Goal: Information Seeking & Learning: Learn about a topic

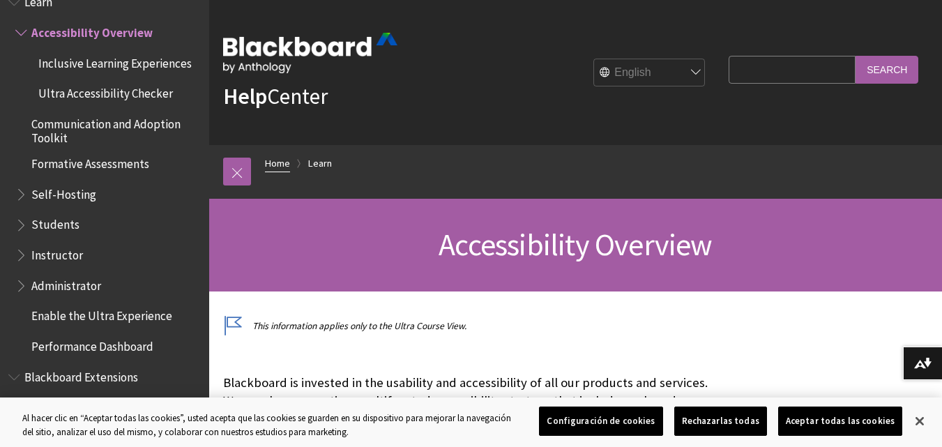
click at [285, 164] on link "Home" at bounding box center [277, 163] width 25 height 17
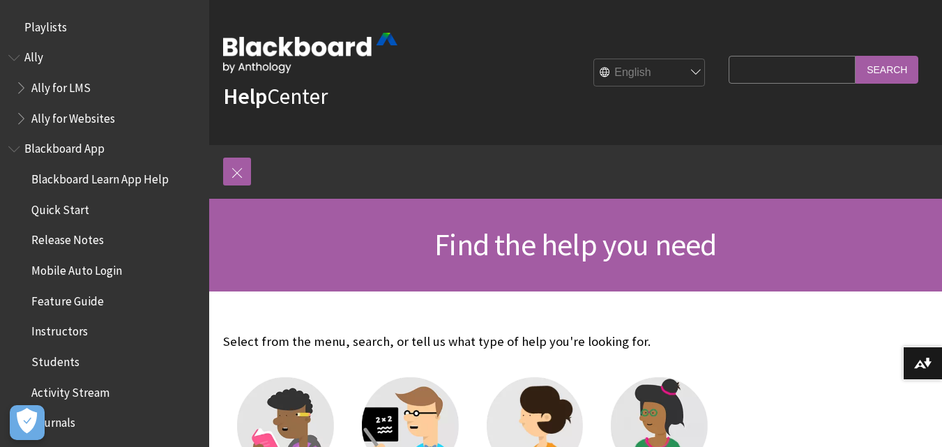
click at [685, 70] on select "English عربية Català Cymraeg Deutsch Español Suomi Français עברית Italiano 日本語 …" at bounding box center [650, 73] width 112 height 28
select select "/es-es"
click at [594, 59] on select "English عربية Català Cymraeg Deutsch Español Suomi Français עברית Italiano 日本語 …" at bounding box center [650, 73] width 112 height 28
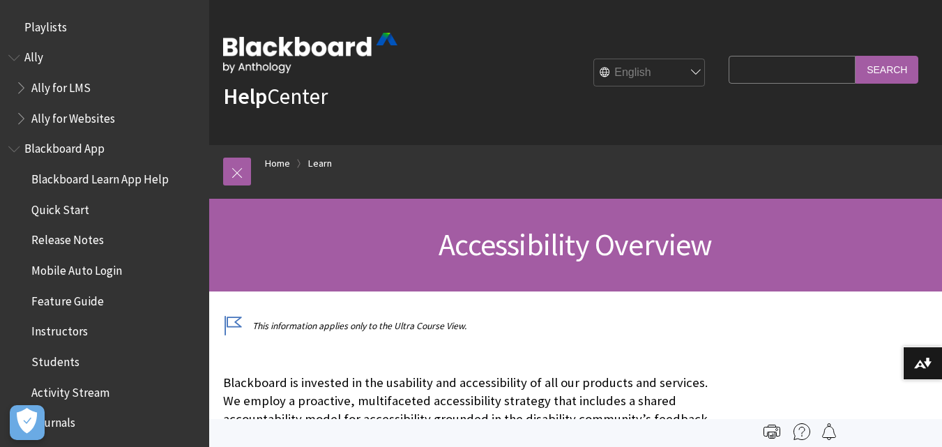
scroll to position [1212, 0]
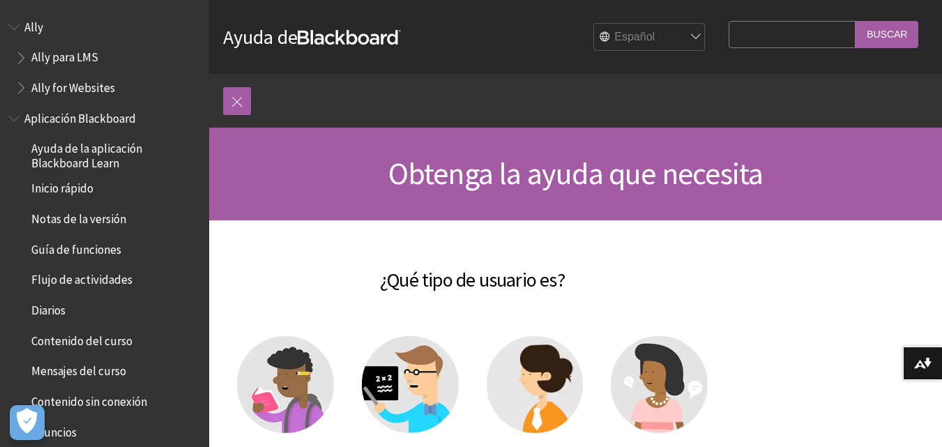
scroll to position [209, 0]
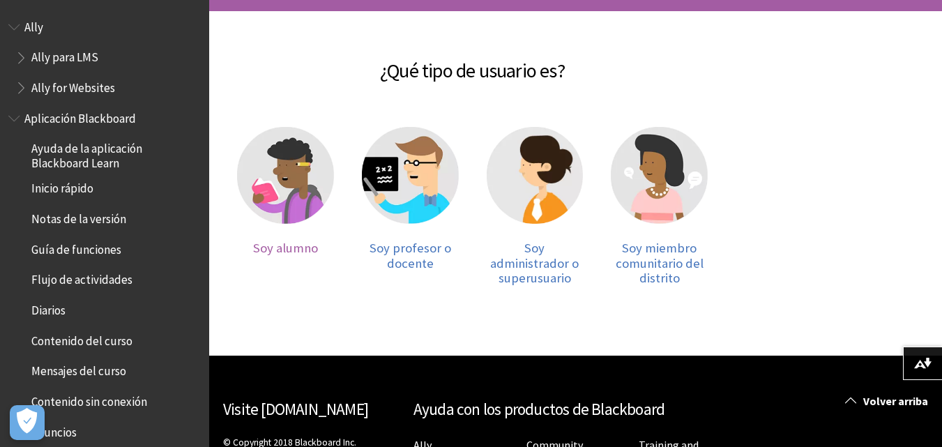
click at [273, 190] on img at bounding box center [285, 175] width 97 height 97
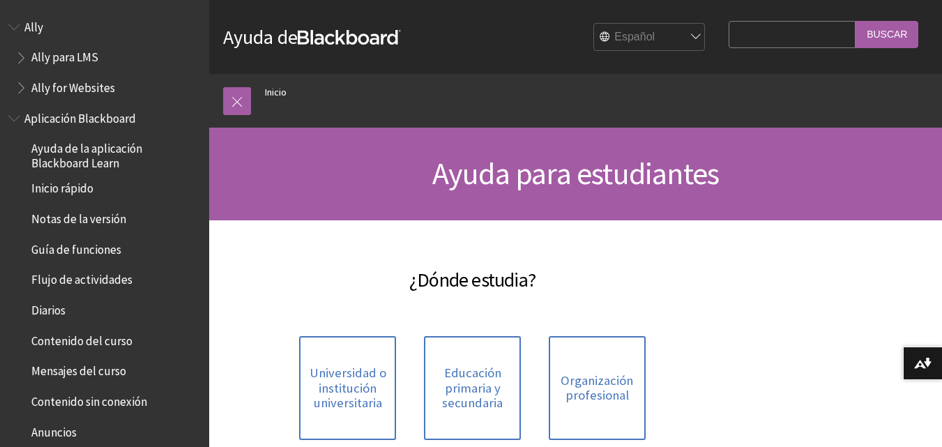
scroll to position [139, 0]
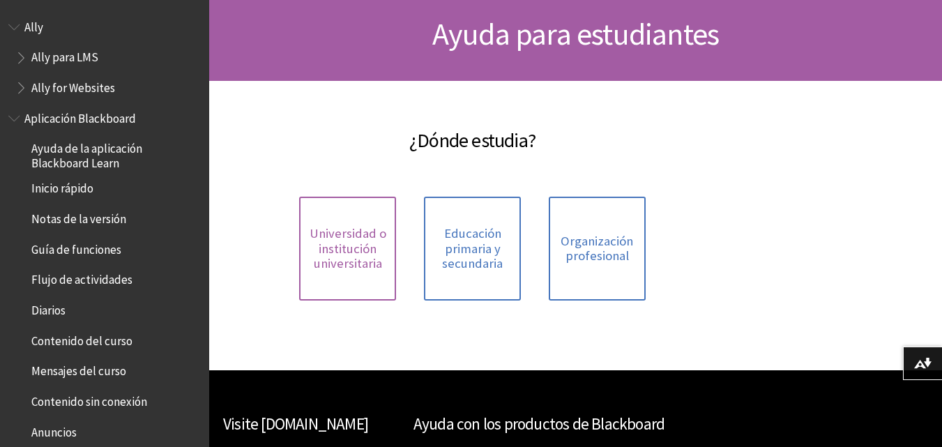
click at [335, 234] on span "Universidad o institución universitaria" at bounding box center [348, 248] width 80 height 45
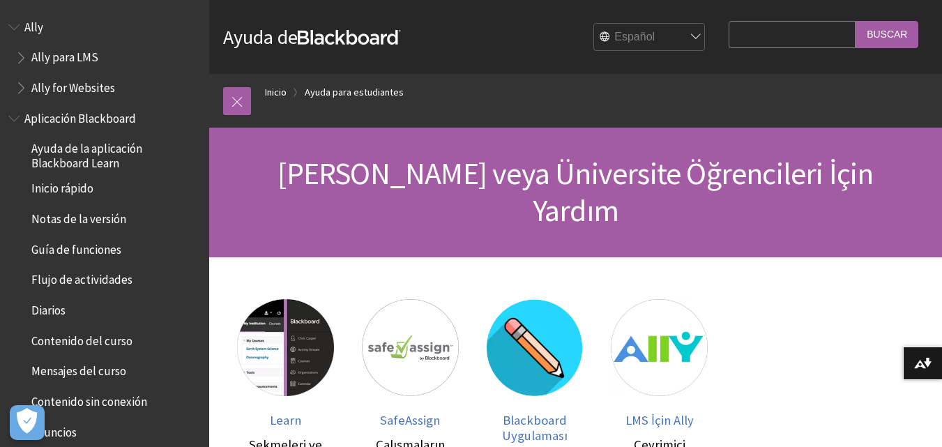
click at [681, 40] on select "English عربية Català Cymraeg Deutsch Español Suomi Français עברית Italiano 日本語 …" at bounding box center [650, 38] width 112 height 28
click at [594, 24] on select "English عربية Català Cymraeg Deutsch Español Suomi Français עברית Italiano 日本語 …" at bounding box center [650, 38] width 112 height 28
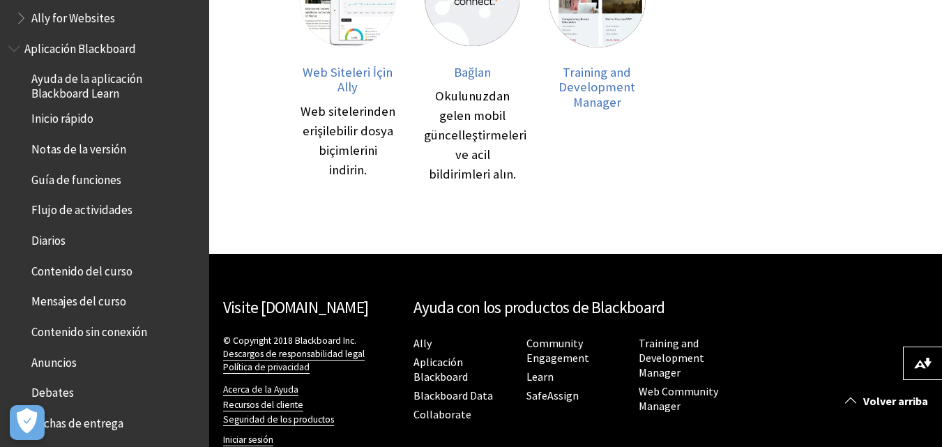
scroll to position [279, 0]
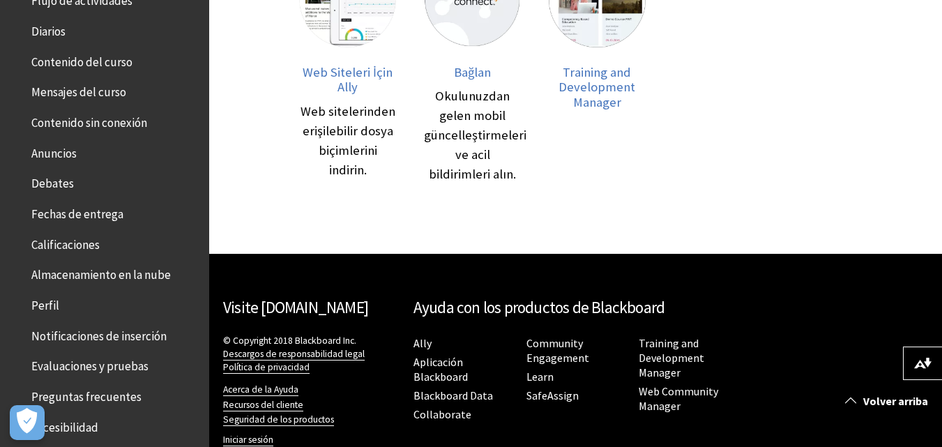
click at [65, 311] on span "Perfil" at bounding box center [108, 306] width 186 height 24
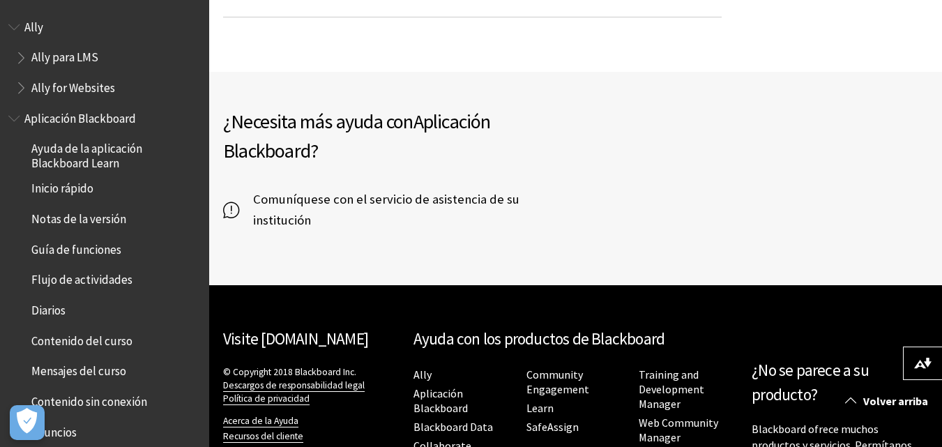
scroll to position [695, 0]
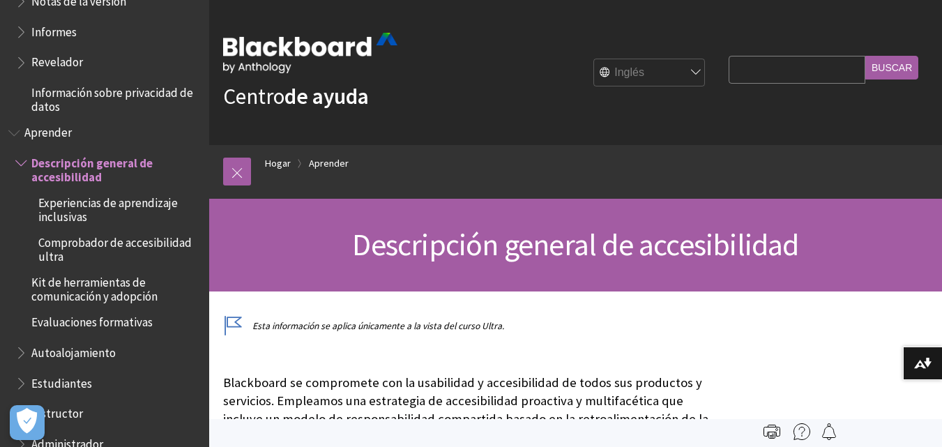
scroll to position [1031, 0]
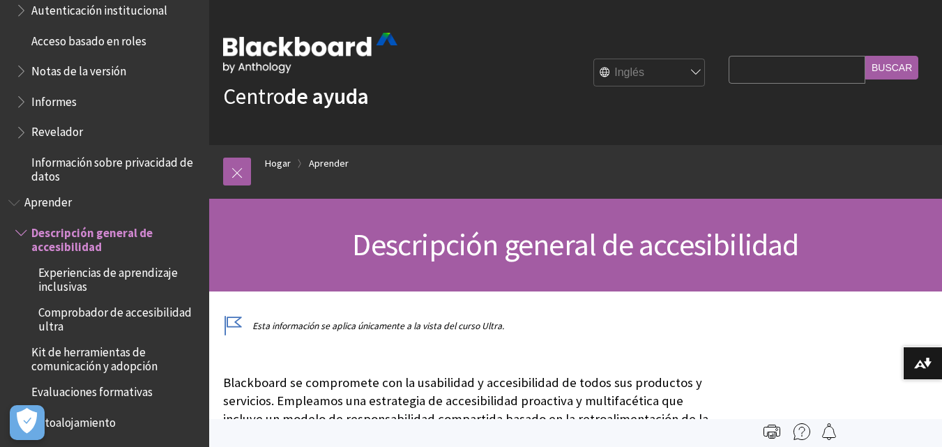
click at [69, 251] on font "Descripción general de accesibilidad" at bounding box center [91, 239] width 121 height 29
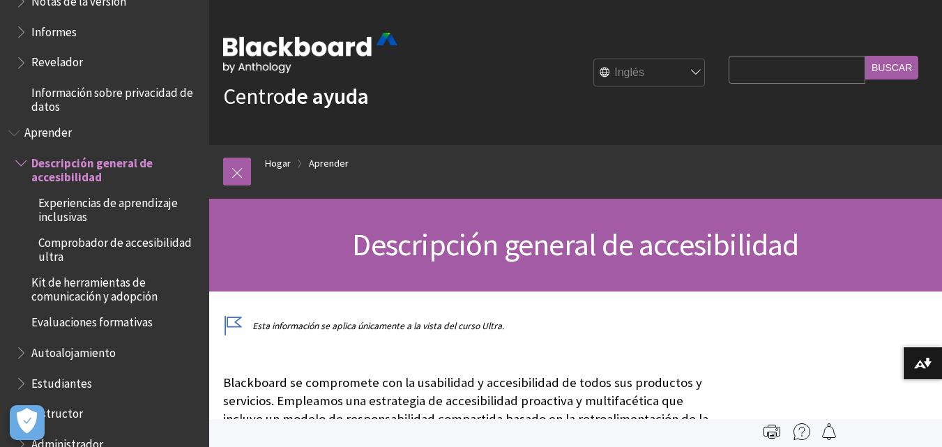
scroll to position [1170, 0]
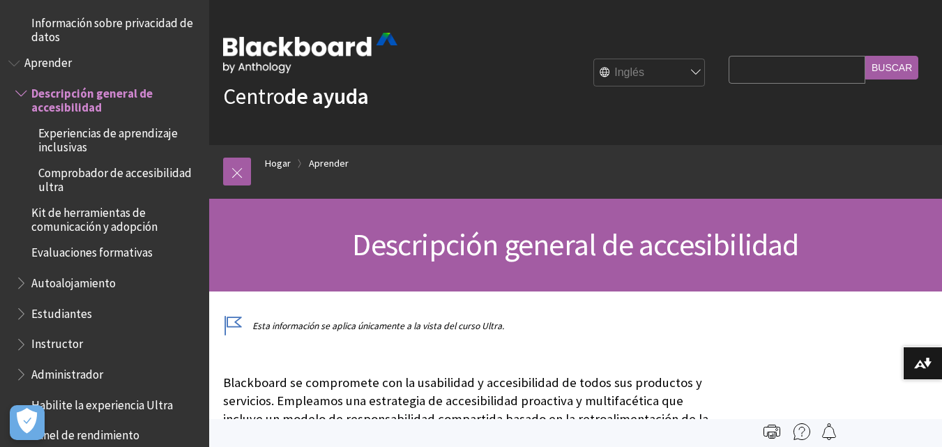
click at [138, 188] on font "Comprobador de accesibilidad ultra" at bounding box center [114, 179] width 153 height 29
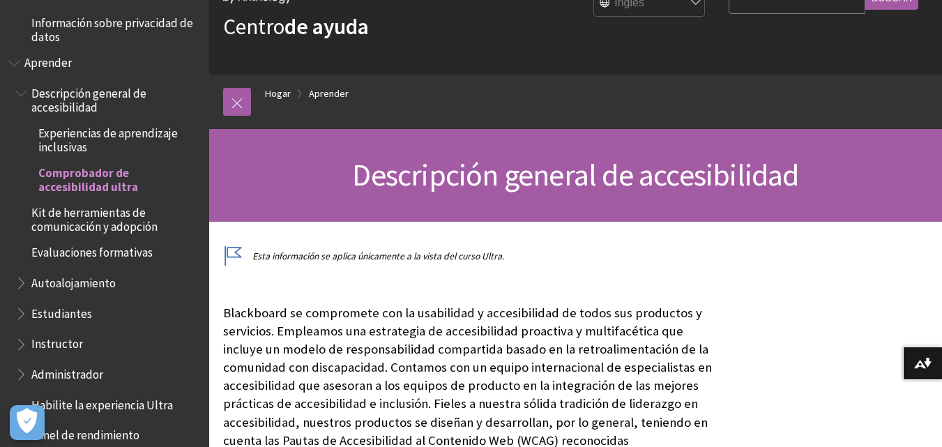
scroll to position [139, 0]
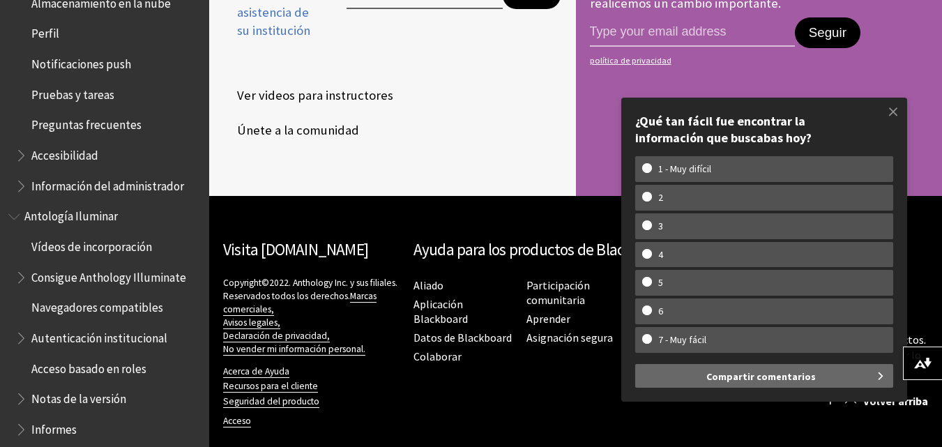
scroll to position [354, 0]
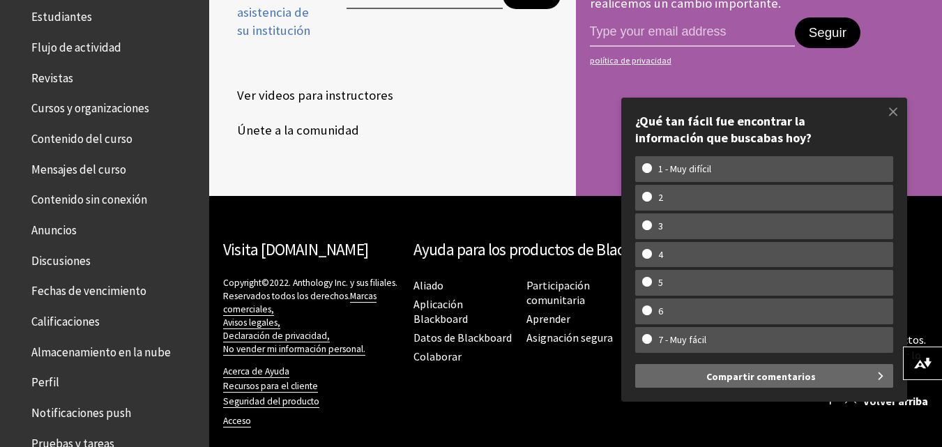
click at [72, 388] on span "Perfil" at bounding box center [108, 383] width 186 height 24
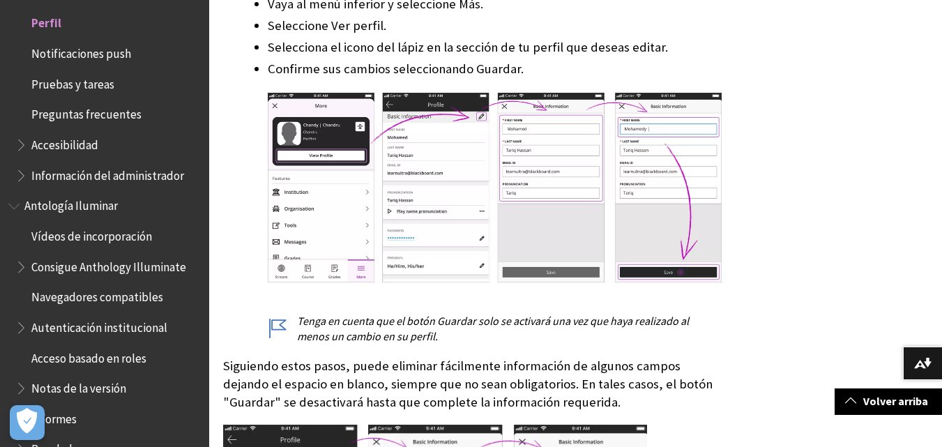
scroll to position [4394, 0]
